Goal: Task Accomplishment & Management: Manage account settings

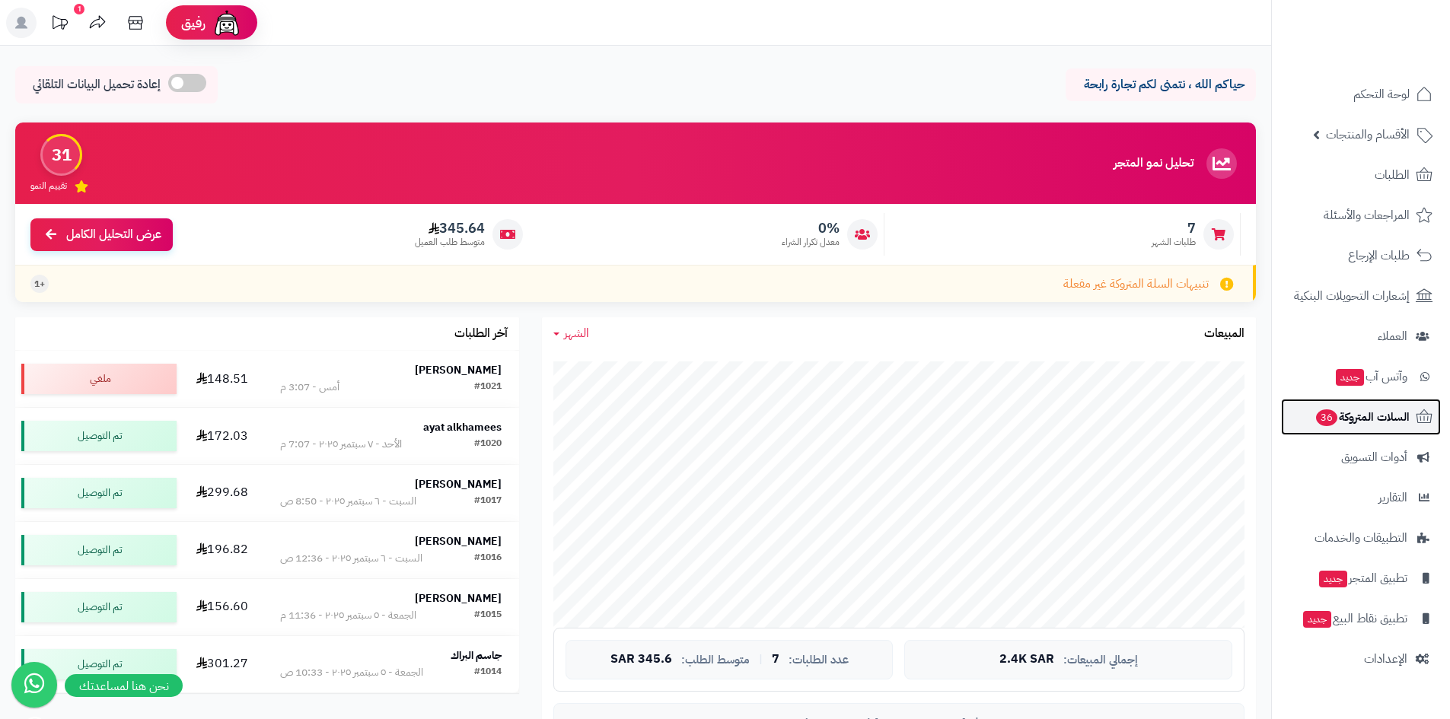
click at [1375, 401] on link "السلات المتروكة 36" at bounding box center [1361, 417] width 160 height 37
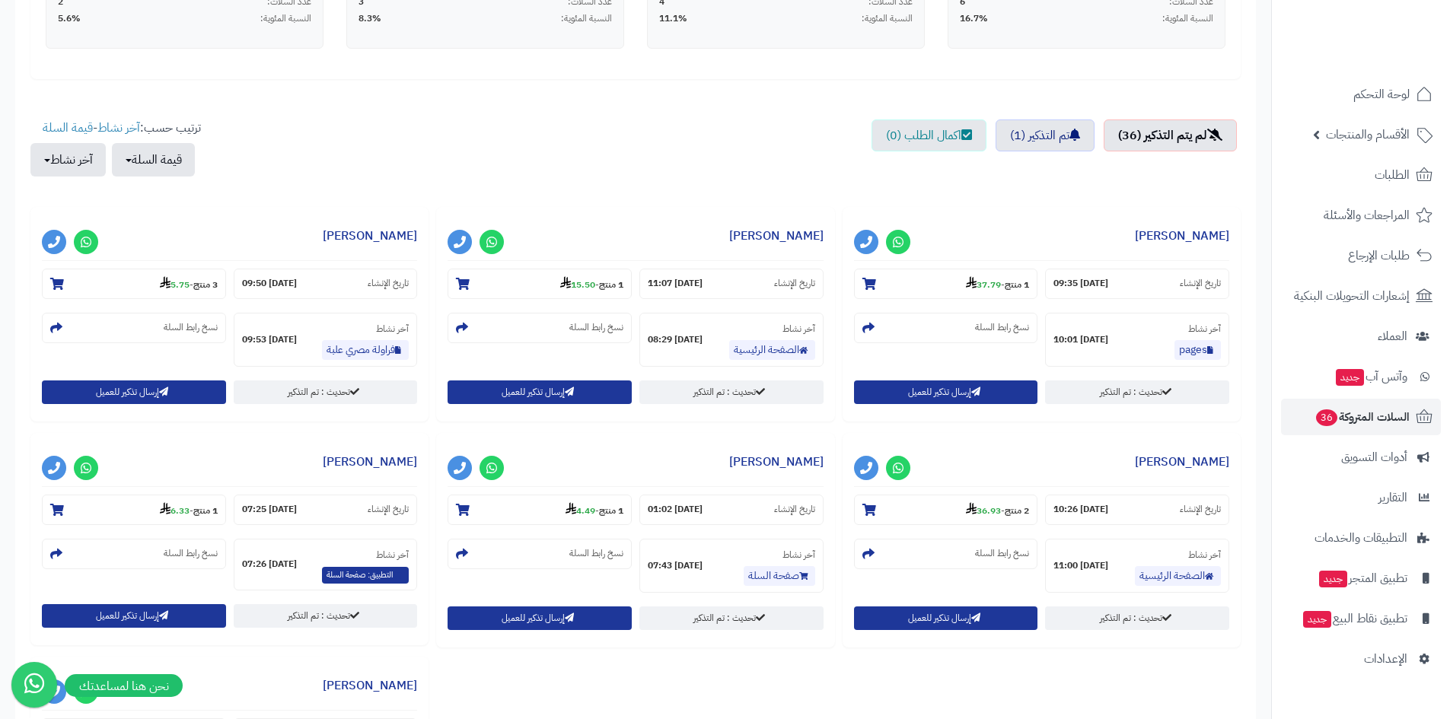
scroll to position [457, 0]
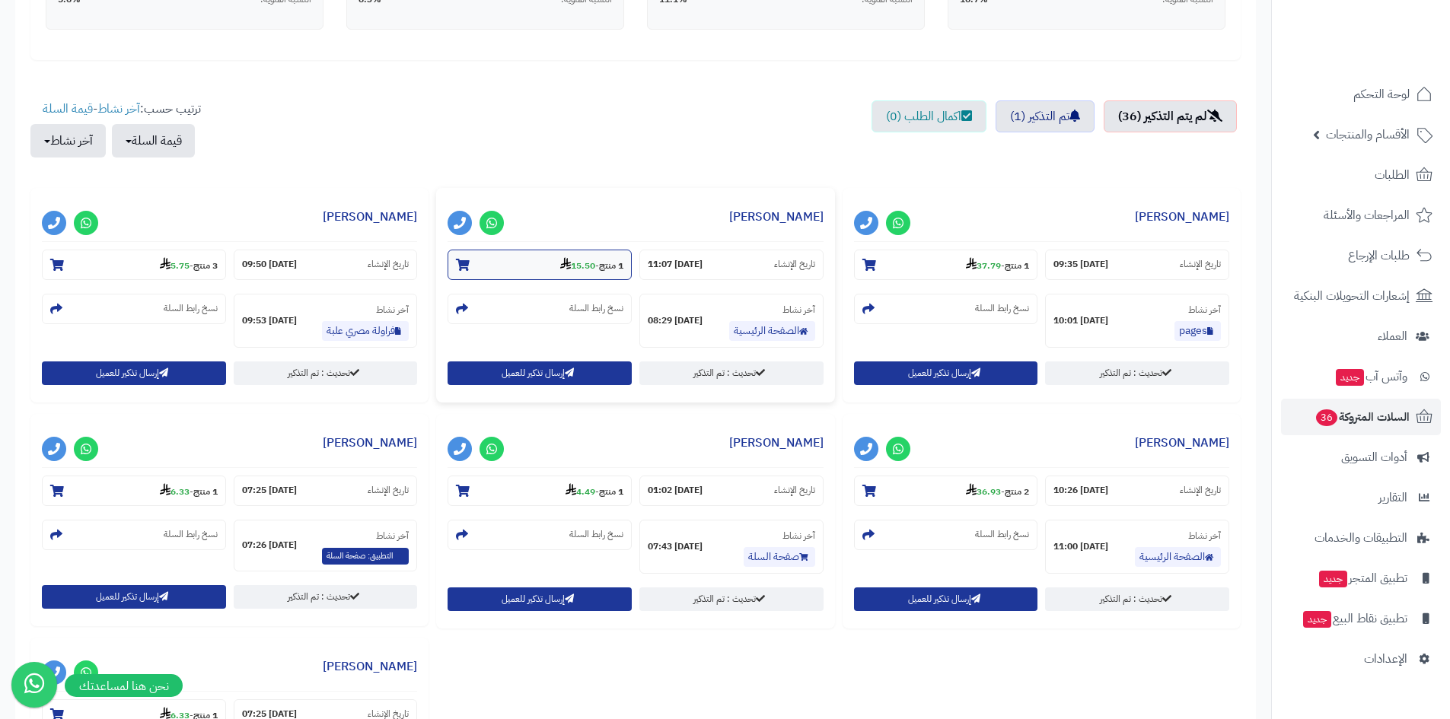
click at [594, 263] on small "1 منتج - 15.50" at bounding box center [591, 264] width 63 height 15
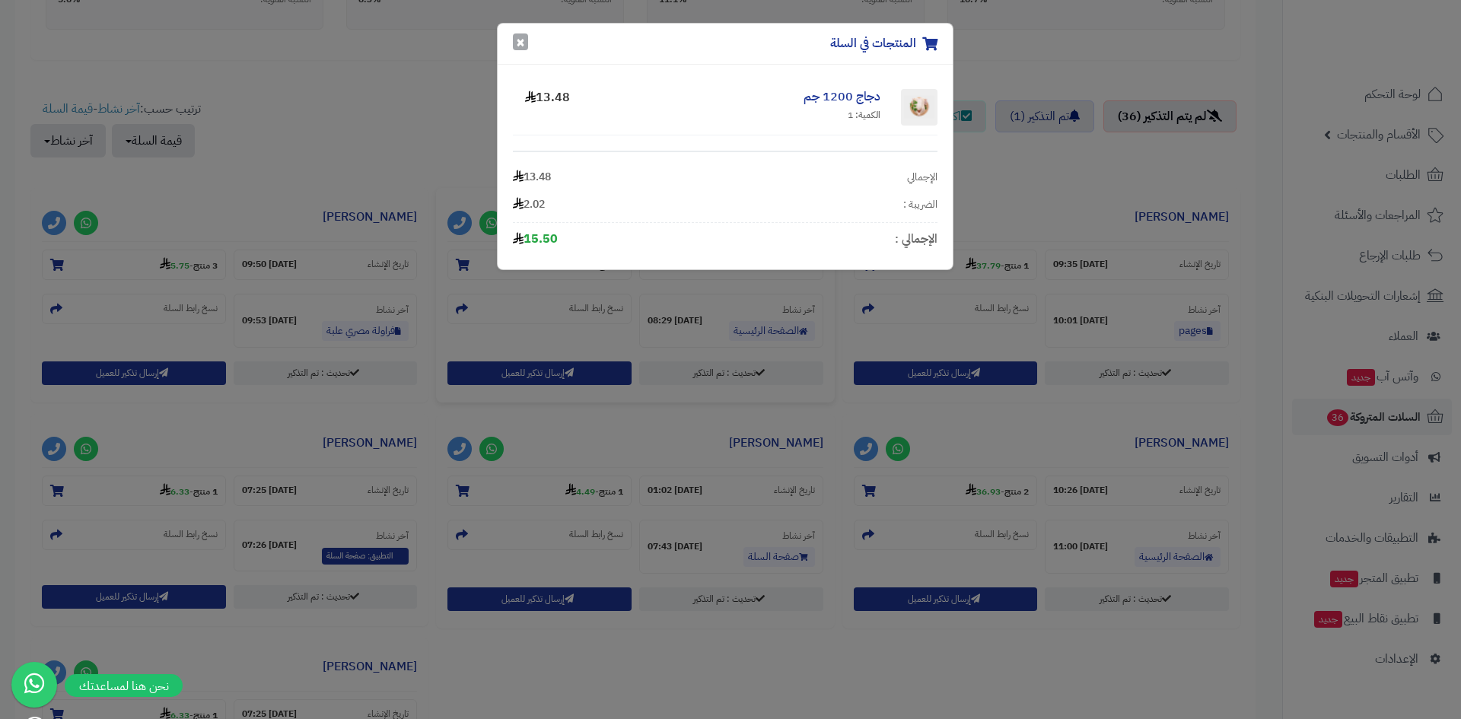
click at [515, 40] on button "×" at bounding box center [520, 41] width 15 height 17
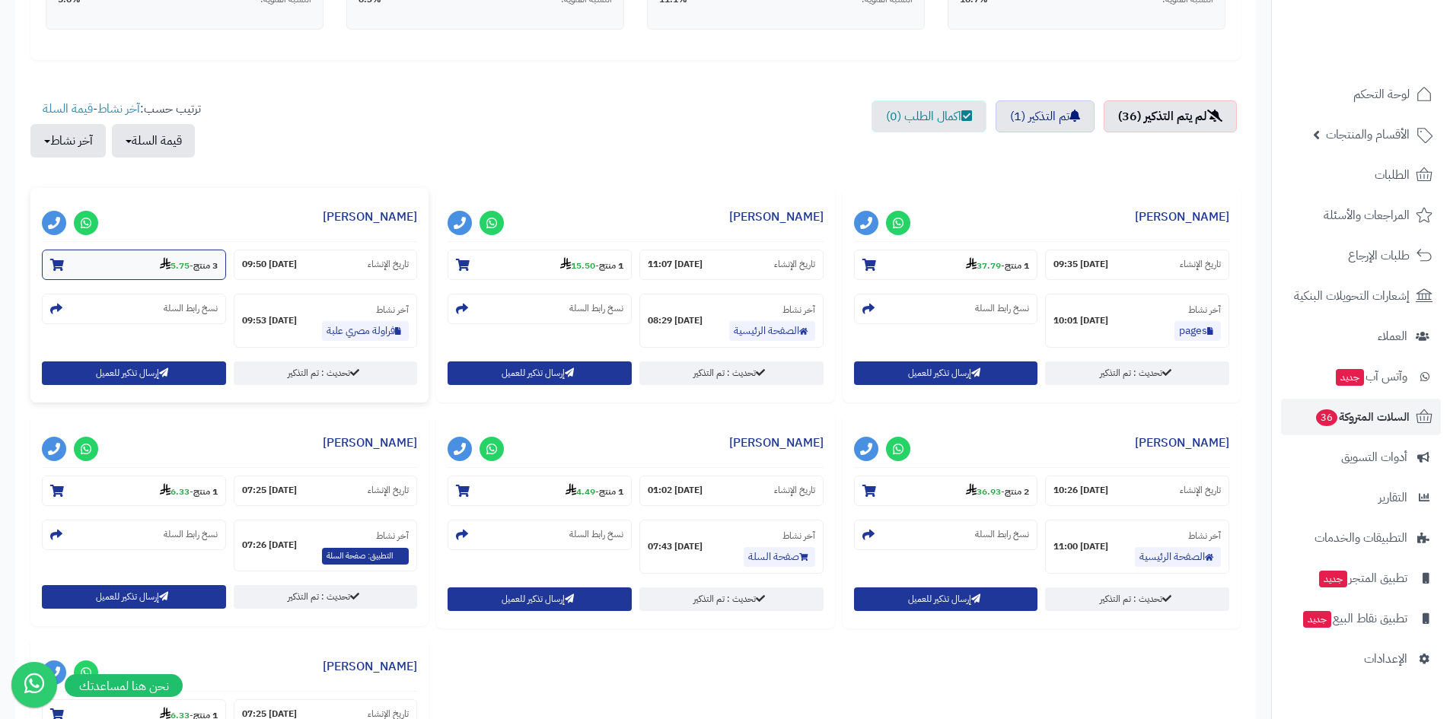
click at [148, 265] on section "3 منتج - 5.75" at bounding box center [134, 265] width 184 height 30
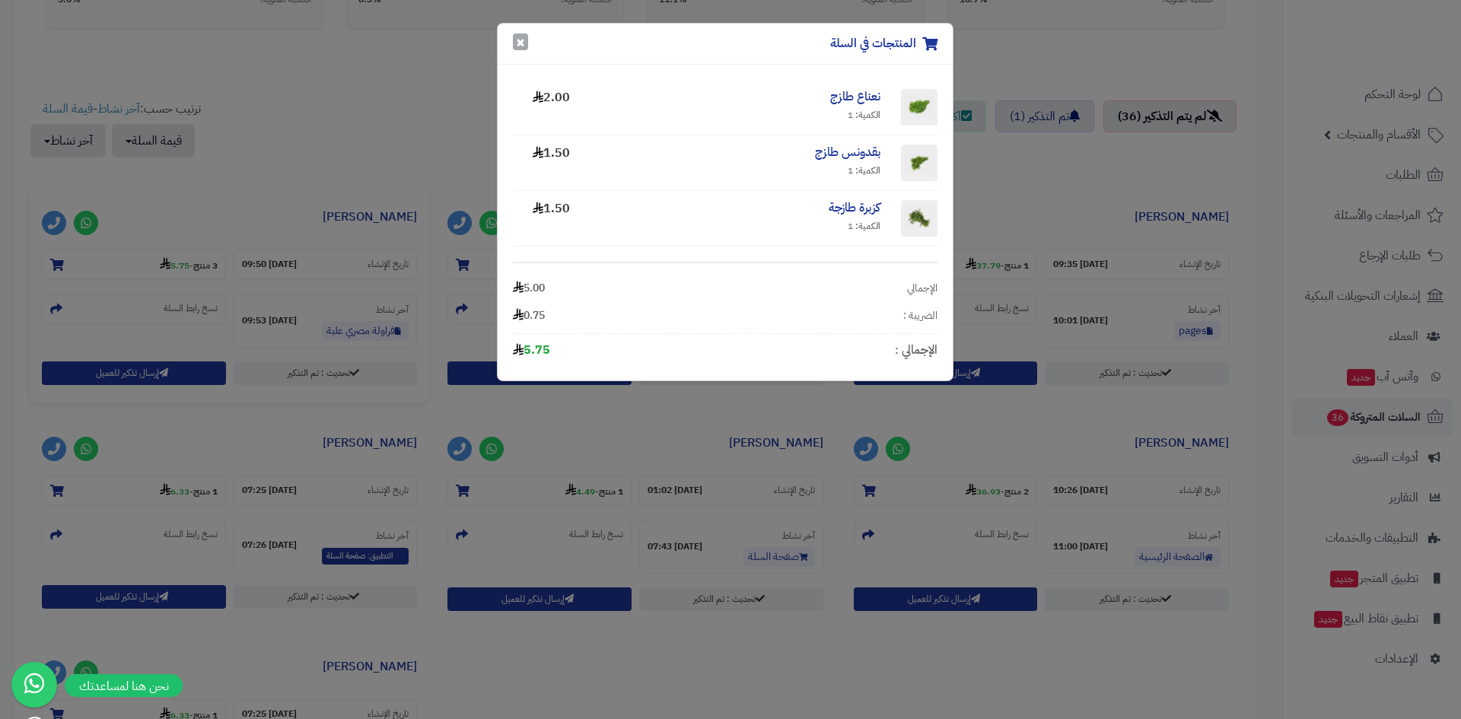
click at [519, 42] on button "×" at bounding box center [520, 41] width 15 height 17
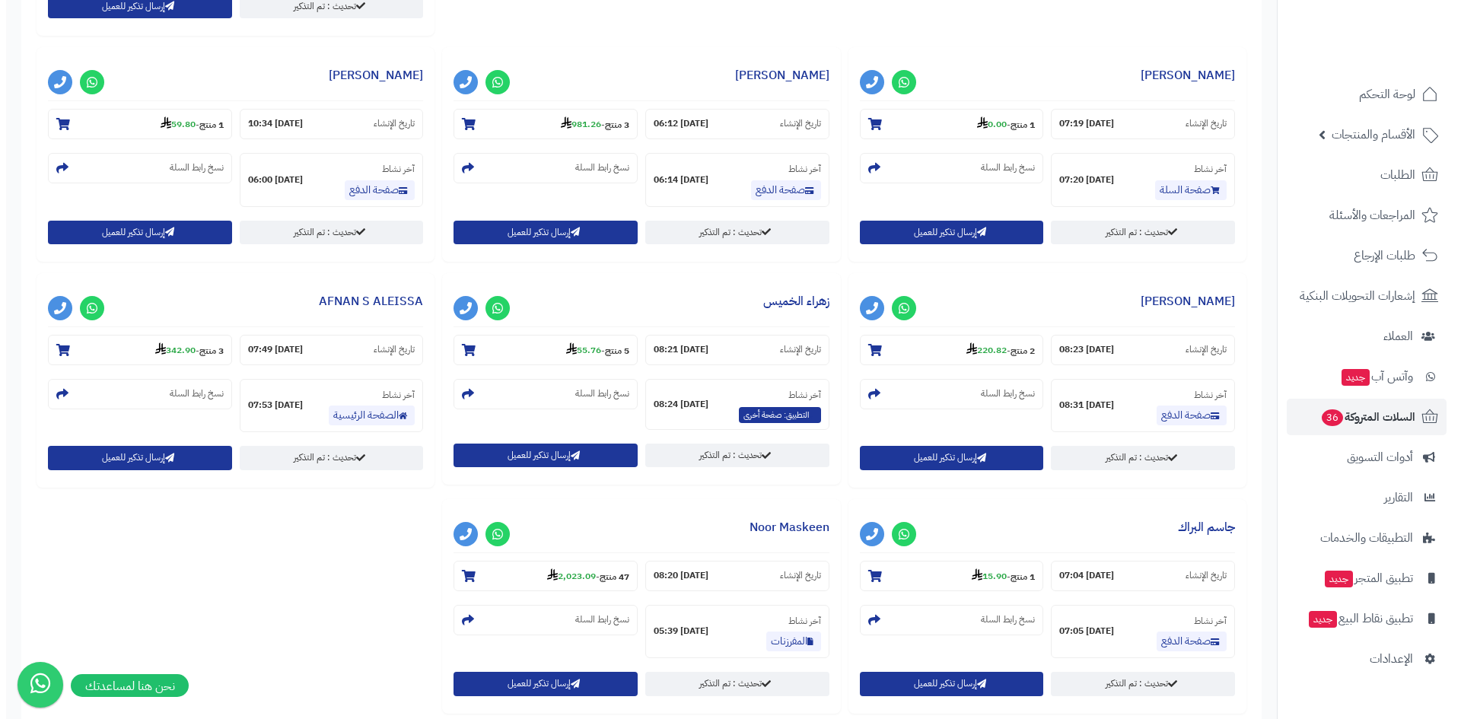
scroll to position [1446, 0]
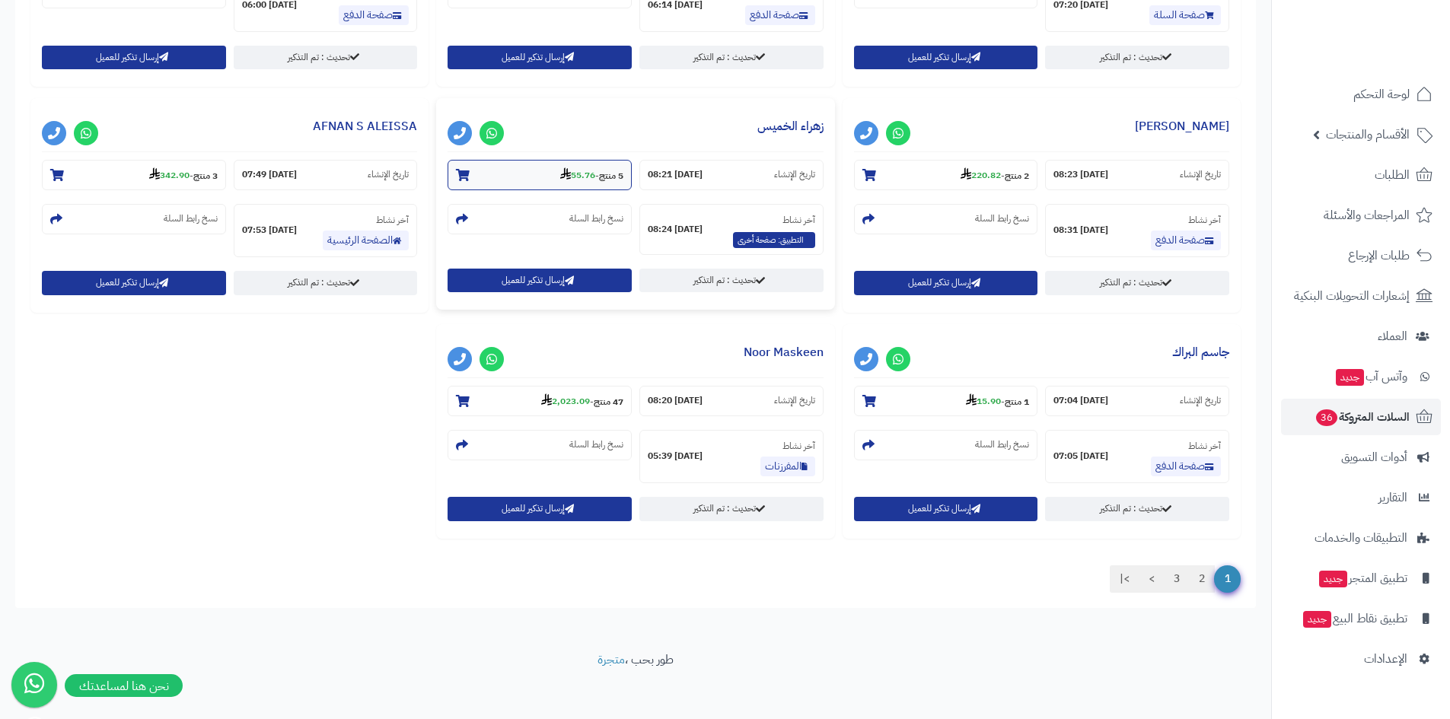
click at [578, 179] on strong "55.76" at bounding box center [577, 175] width 35 height 14
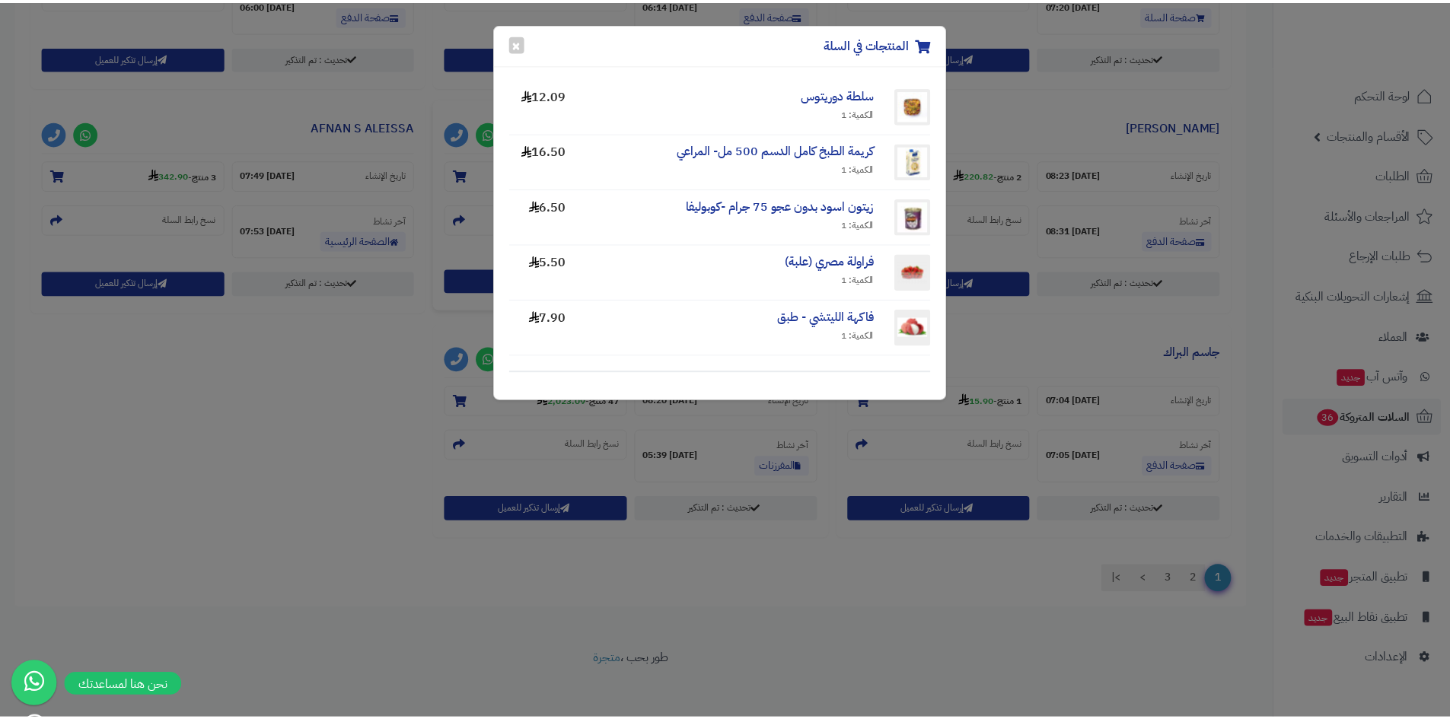
scroll to position [0, 0]
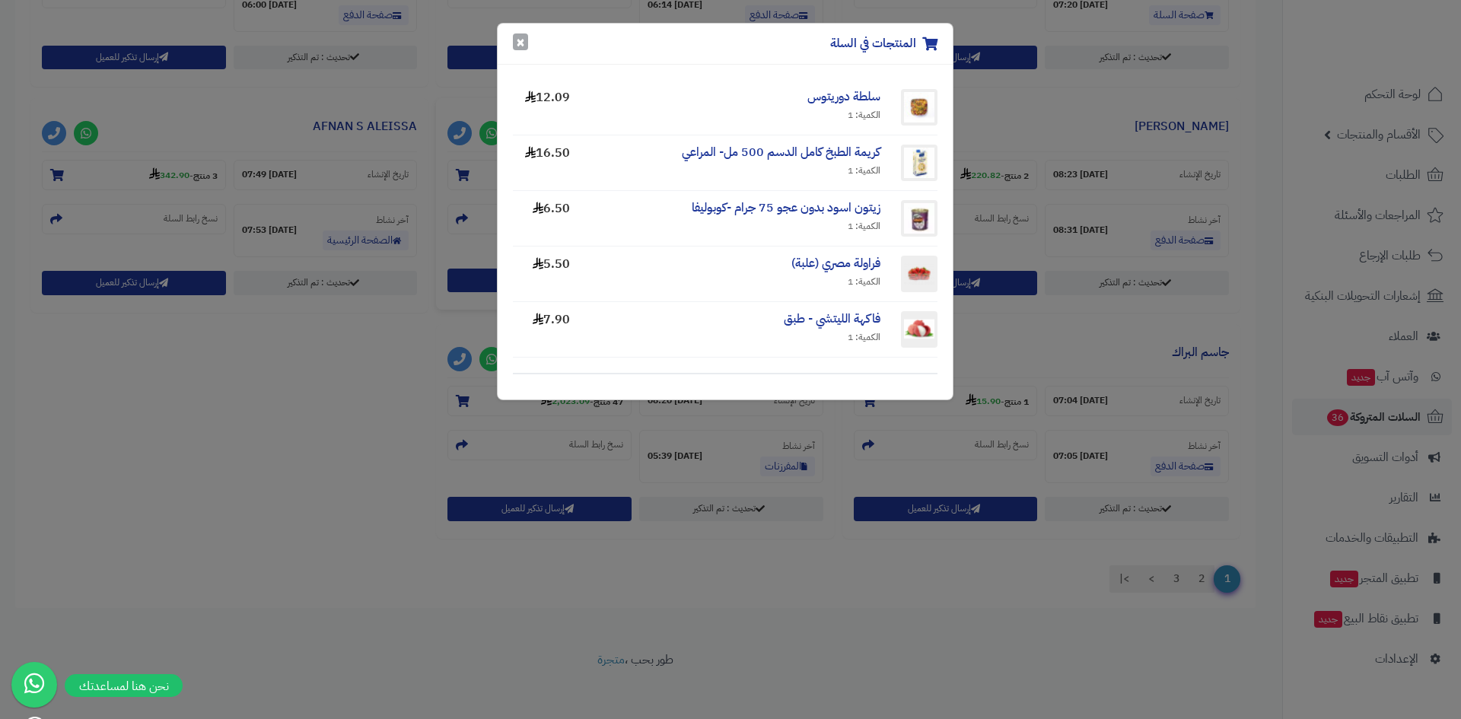
click at [513, 43] on div "المنتجات في السلة ×" at bounding box center [725, 44] width 455 height 41
click at [526, 43] on button "×" at bounding box center [520, 41] width 15 height 17
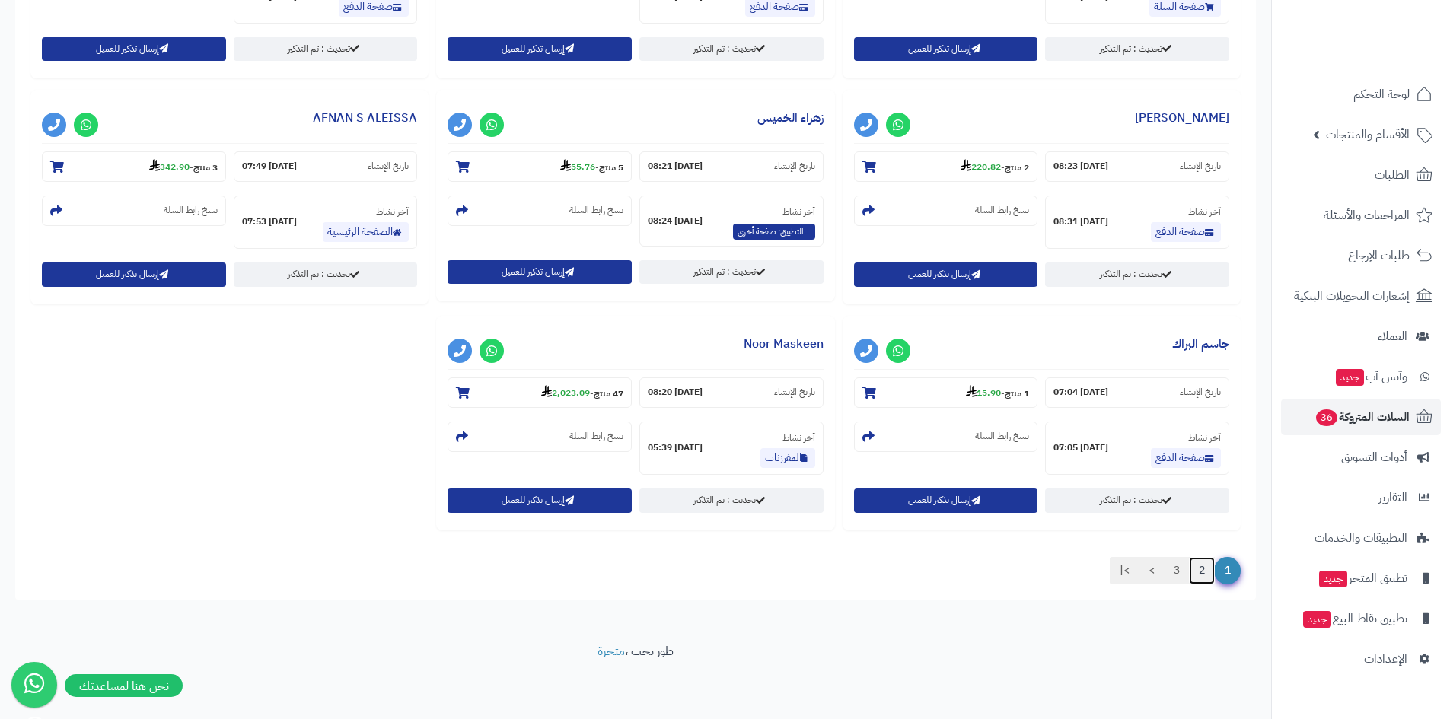
click at [1204, 567] on link "2" at bounding box center [1202, 570] width 26 height 27
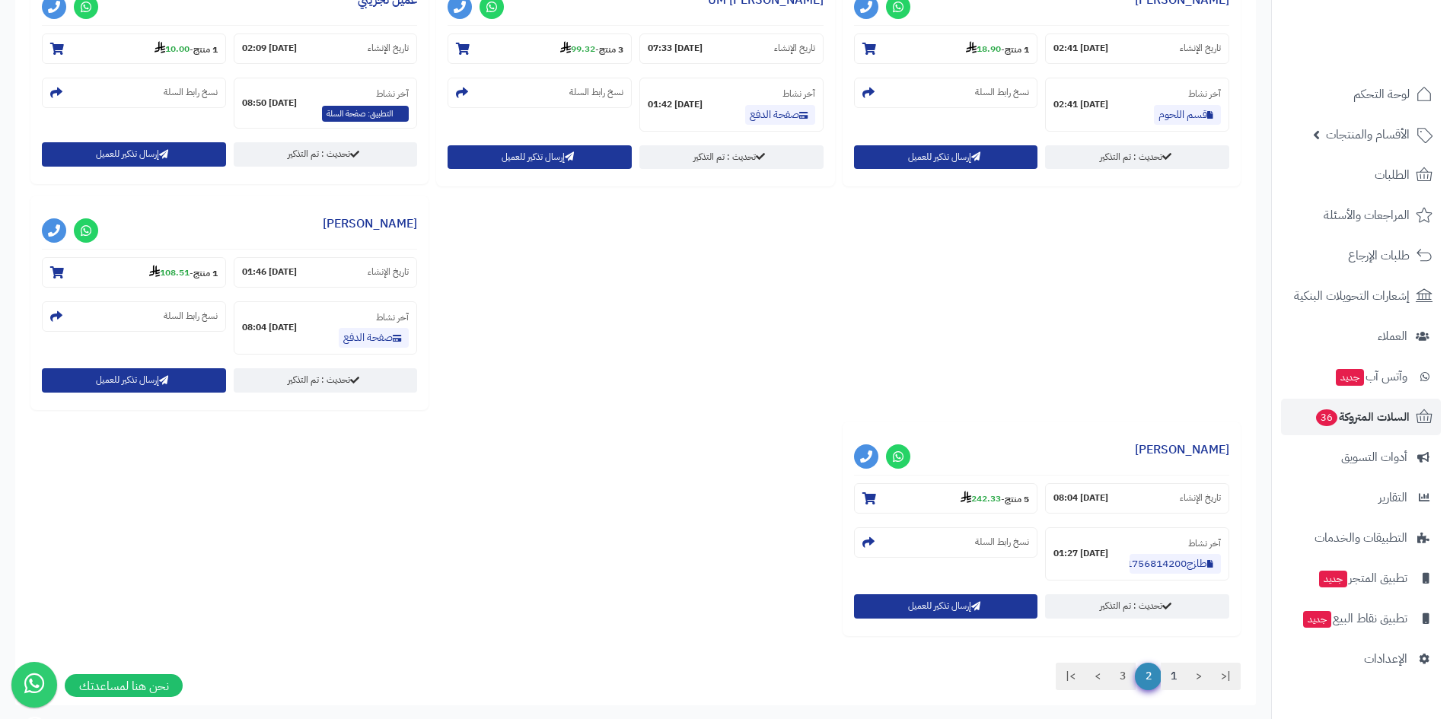
scroll to position [1681, 0]
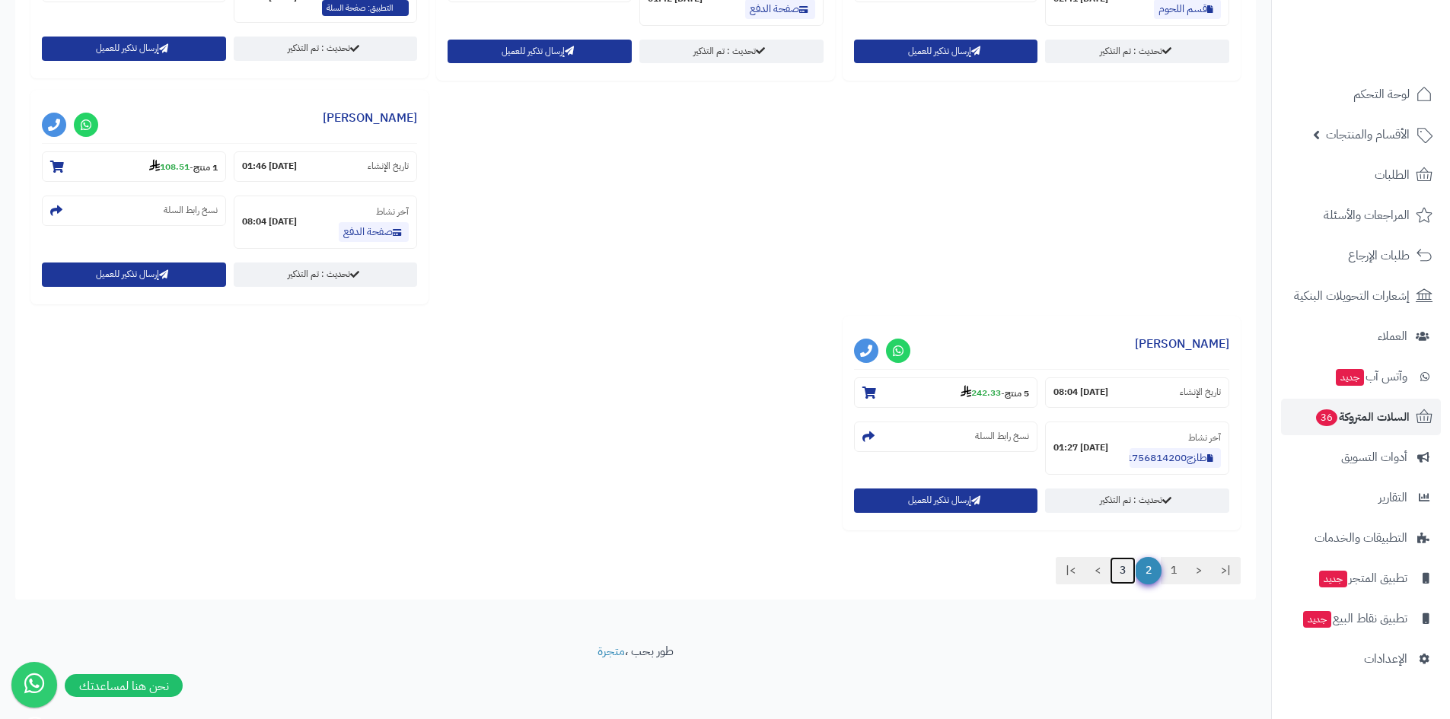
click at [1120, 569] on link "3" at bounding box center [1123, 570] width 26 height 27
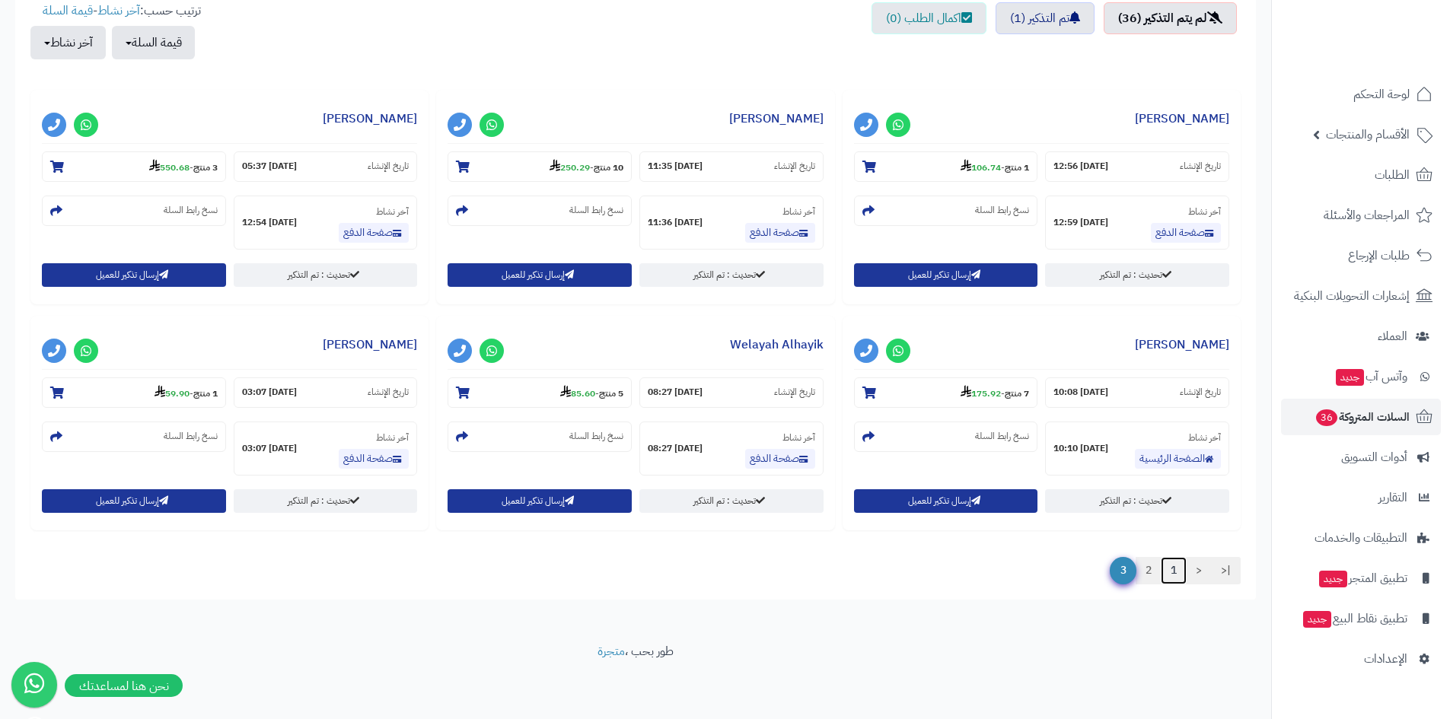
click at [1169, 572] on link "1" at bounding box center [1174, 570] width 26 height 27
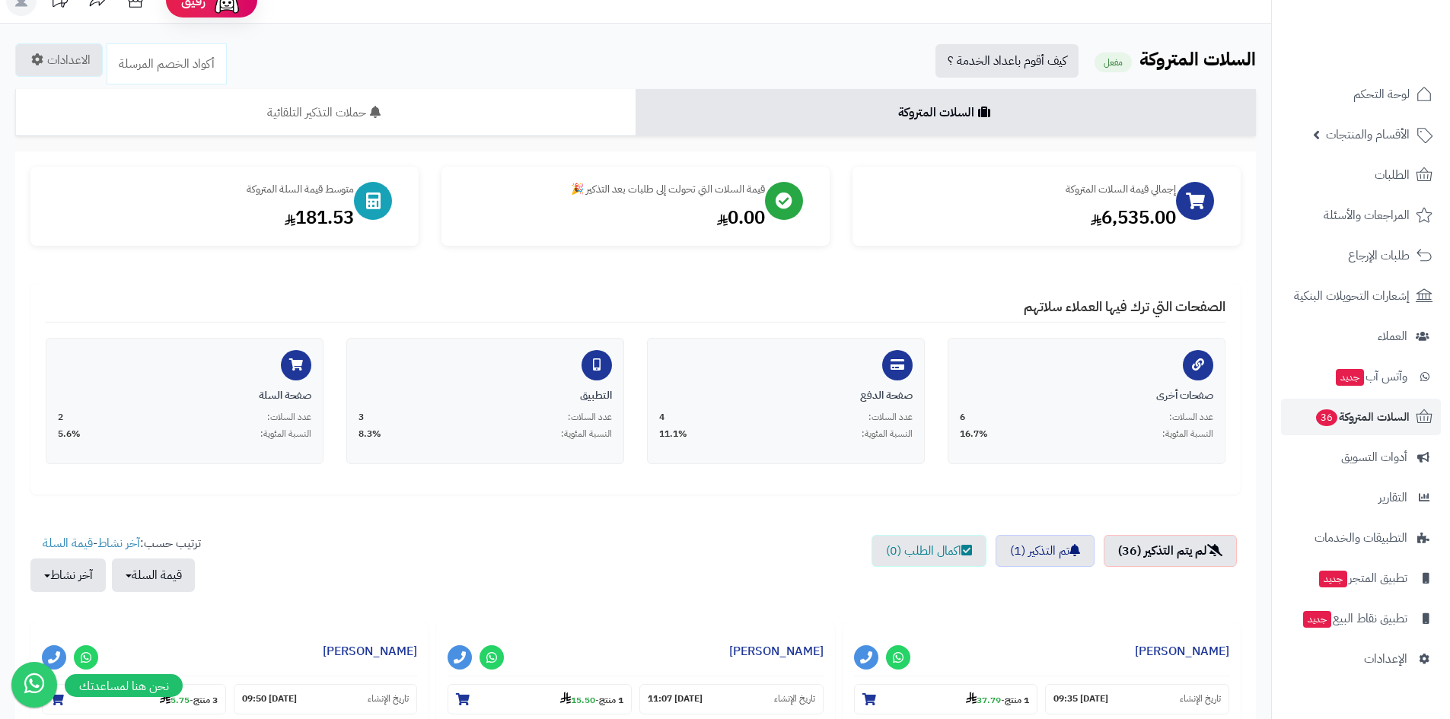
scroll to position [0, 0]
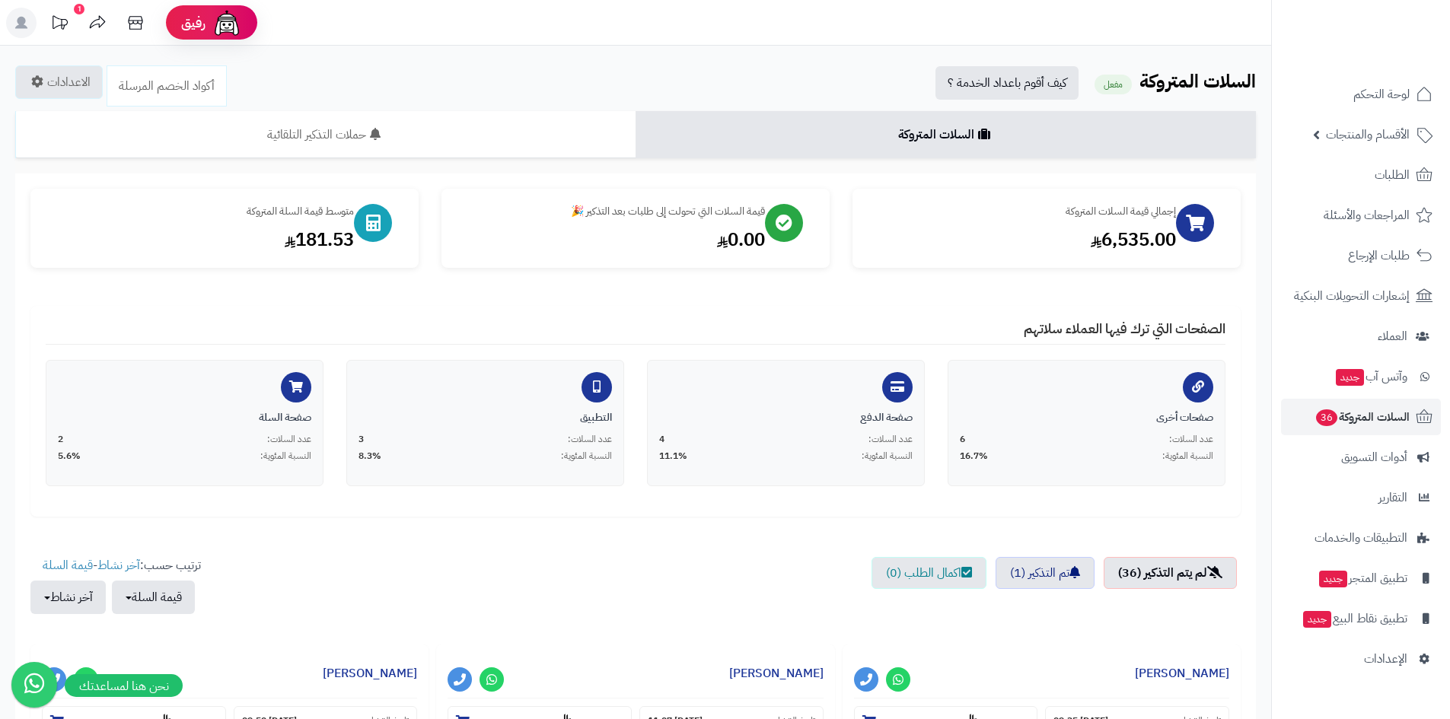
click at [81, 8] on div "1" at bounding box center [79, 9] width 11 height 11
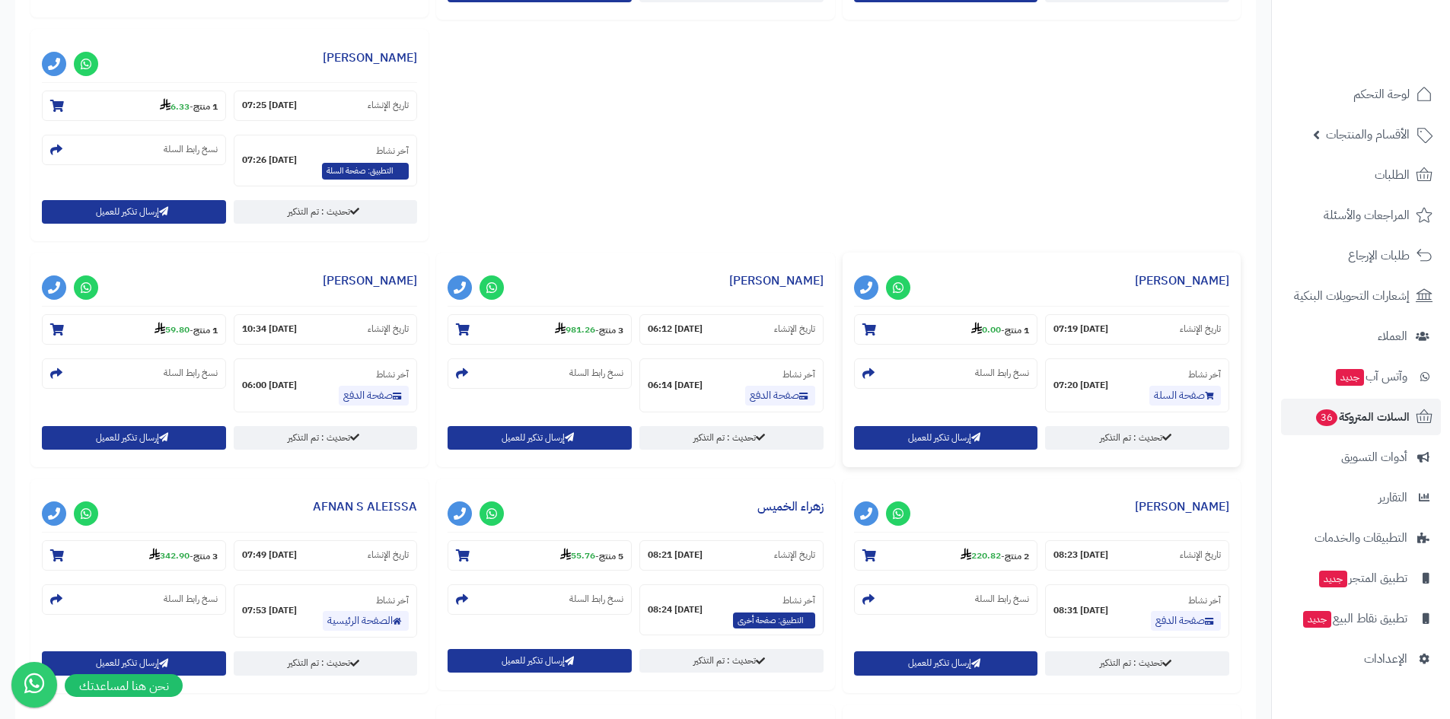
scroll to position [1455, 0]
